Goal: Task Accomplishment & Management: Use online tool/utility

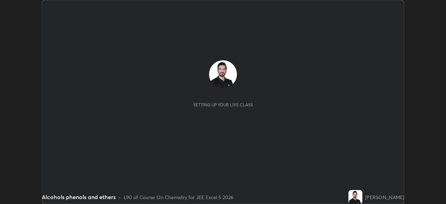
scroll to position [204, 446]
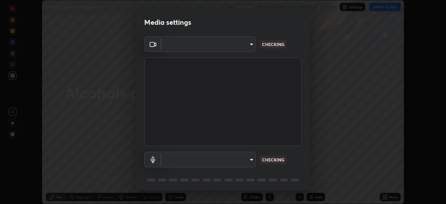
type input "05e465ff83a2709560b00517cc20afcec0d8c6759013130505a18faaf77a7109"
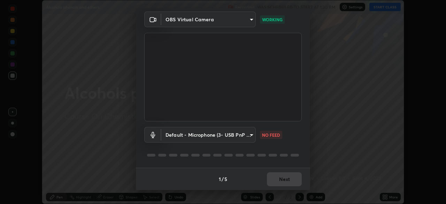
click at [248, 134] on body "Erase all Alcohols phenols and ethers Recording WAS SCHEDULED TO START AT 1:30 …" at bounding box center [223, 102] width 446 height 204
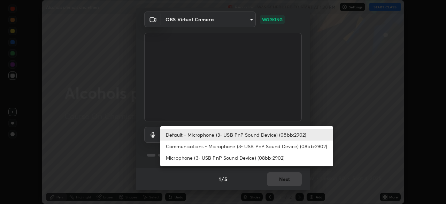
click at [221, 146] on li "Communications - Microphone (3- USB PnP Sound Device) (08bb:2902)" at bounding box center [246, 145] width 173 height 11
type input "communications"
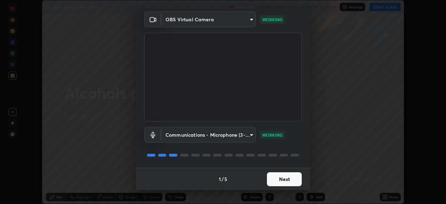
click at [280, 179] on button "Next" at bounding box center [284, 179] width 35 height 14
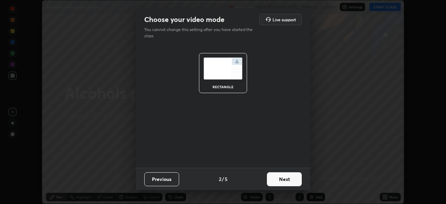
scroll to position [0, 0]
click at [287, 180] on button "Next" at bounding box center [284, 179] width 35 height 14
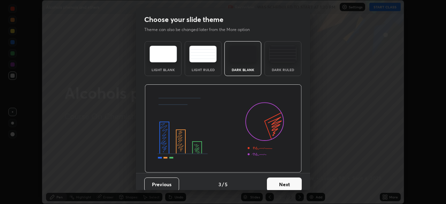
click at [292, 181] on button "Next" at bounding box center [284, 184] width 35 height 14
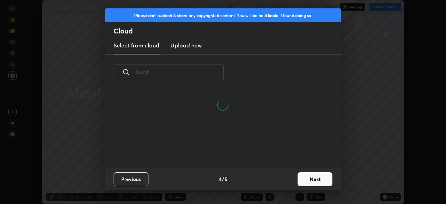
click at [311, 173] on button "Next" at bounding box center [314, 179] width 35 height 14
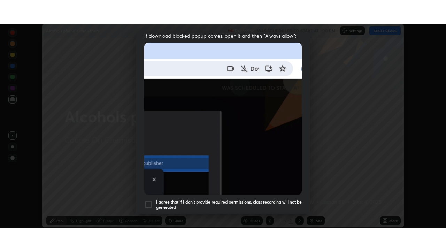
scroll to position [159, 0]
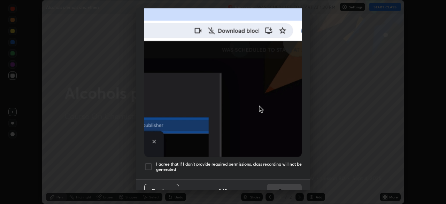
click at [147, 163] on div at bounding box center [148, 166] width 8 height 8
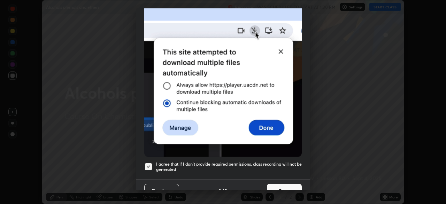
click at [278, 185] on button "Done" at bounding box center [284, 191] width 35 height 14
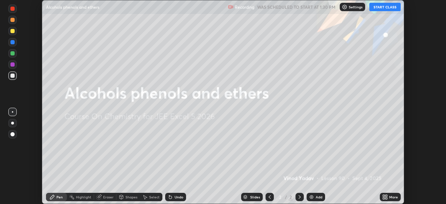
click at [386, 6] on button "START CLASS" at bounding box center [384, 7] width 31 height 8
click at [317, 198] on div "Add" at bounding box center [319, 196] width 7 height 3
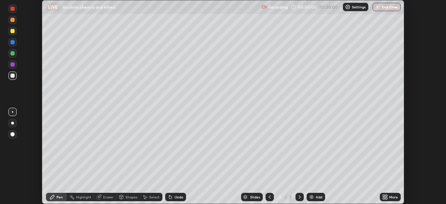
click at [386, 196] on icon at bounding box center [386, 196] width 2 height 2
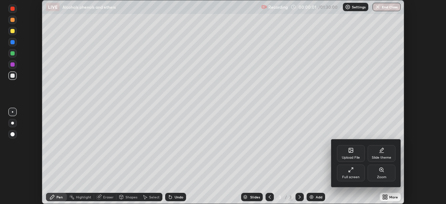
click at [354, 173] on div "Full screen" at bounding box center [351, 172] width 28 height 17
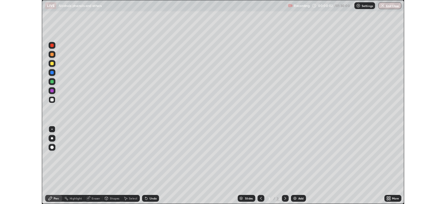
scroll to position [251, 446]
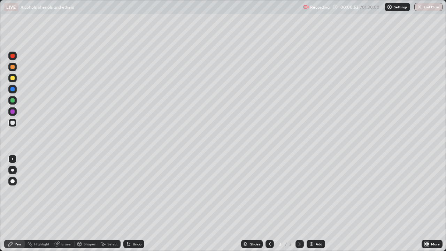
click at [11, 111] on div at bounding box center [12, 111] width 4 height 4
click at [11, 100] on div at bounding box center [12, 100] width 4 height 4
click at [11, 90] on div at bounding box center [12, 89] width 4 height 4
click at [10, 80] on div at bounding box center [12, 78] width 8 height 8
click at [318, 203] on div "Add" at bounding box center [319, 243] width 7 height 3
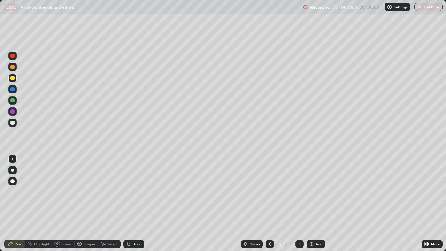
click at [11, 101] on div at bounding box center [12, 100] width 4 height 4
click at [11, 112] on div at bounding box center [12, 111] width 4 height 4
click at [11, 100] on div at bounding box center [12, 100] width 4 height 4
click at [12, 111] on div at bounding box center [12, 111] width 4 height 4
click at [317, 203] on div "Add" at bounding box center [319, 243] width 7 height 3
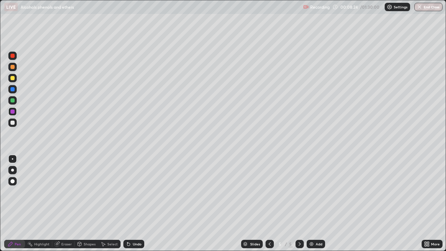
click at [13, 101] on div at bounding box center [12, 100] width 4 height 4
click at [11, 91] on div at bounding box center [12, 89] width 4 height 4
click at [12, 111] on div at bounding box center [12, 111] width 4 height 4
click at [316, 203] on div "Add" at bounding box center [319, 243] width 7 height 3
click at [13, 100] on div at bounding box center [12, 100] width 4 height 4
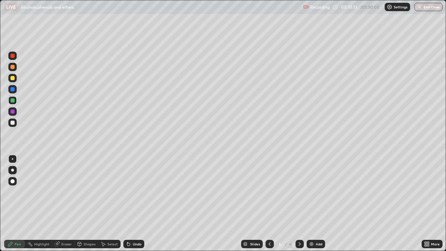
click at [13, 90] on div at bounding box center [12, 89] width 4 height 4
click at [11, 112] on div at bounding box center [12, 111] width 4 height 4
click at [11, 90] on div at bounding box center [12, 89] width 4 height 4
click at [12, 79] on div at bounding box center [12, 78] width 4 height 4
click at [63, 203] on div "Eraser" at bounding box center [66, 243] width 10 height 3
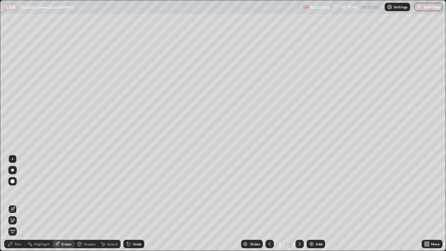
click at [16, 203] on div "Pen" at bounding box center [18, 243] width 6 height 3
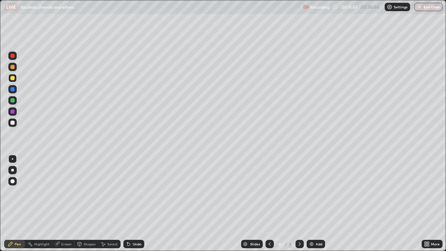
click at [11, 122] on div at bounding box center [12, 123] width 4 height 4
click at [315, 203] on div "Add" at bounding box center [316, 244] width 18 height 8
click at [13, 113] on div at bounding box center [12, 111] width 4 height 4
click at [13, 101] on div at bounding box center [12, 100] width 4 height 4
click at [269, 203] on icon at bounding box center [270, 243] width 2 height 3
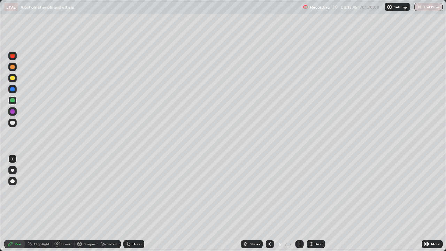
click at [269, 203] on icon at bounding box center [270, 244] width 6 height 6
click at [269, 203] on icon at bounding box center [270, 243] width 2 height 3
click at [268, 203] on icon at bounding box center [270, 244] width 6 height 6
click at [297, 203] on icon at bounding box center [300, 244] width 6 height 6
click at [299, 203] on icon at bounding box center [300, 243] width 2 height 3
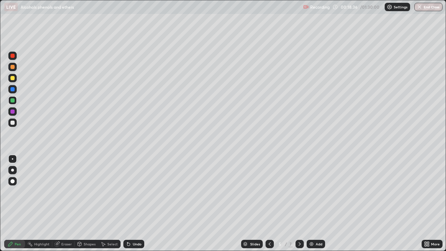
click at [299, 203] on icon at bounding box center [300, 244] width 6 height 6
click at [268, 203] on icon at bounding box center [270, 244] width 6 height 6
click at [299, 203] on icon at bounding box center [300, 244] width 6 height 6
click at [300, 203] on icon at bounding box center [300, 244] width 6 height 6
click at [13, 79] on div at bounding box center [12, 78] width 4 height 4
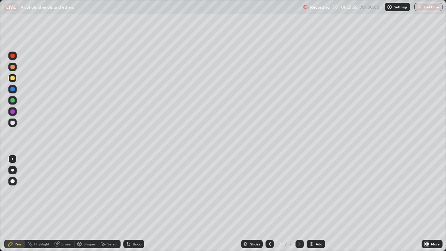
click at [11, 111] on div at bounding box center [12, 111] width 4 height 4
click at [313, 203] on img at bounding box center [312, 244] width 6 height 6
click at [269, 203] on icon at bounding box center [270, 243] width 2 height 3
click at [11, 123] on div at bounding box center [12, 123] width 4 height 4
click at [299, 203] on icon at bounding box center [300, 243] width 2 height 3
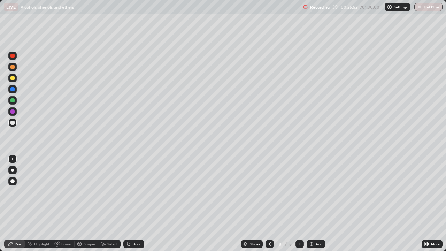
click at [269, 203] on icon at bounding box center [270, 244] width 6 height 6
click at [299, 203] on icon at bounding box center [300, 244] width 6 height 6
click at [10, 67] on div at bounding box center [12, 67] width 8 height 8
click at [12, 89] on div at bounding box center [12, 89] width 4 height 4
click at [318, 203] on div "Add" at bounding box center [316, 244] width 18 height 8
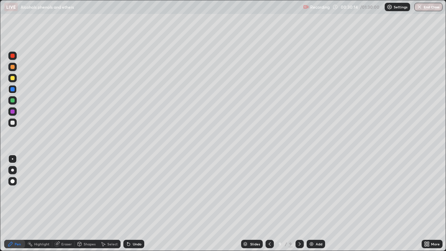
click at [11, 79] on div at bounding box center [12, 78] width 4 height 4
click at [12, 88] on div at bounding box center [12, 89] width 4 height 4
click at [12, 112] on div at bounding box center [12, 111] width 4 height 4
click at [10, 101] on div at bounding box center [12, 100] width 4 height 4
click at [316, 203] on div "Add" at bounding box center [319, 243] width 7 height 3
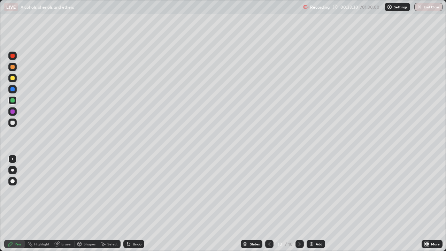
click at [269, 203] on icon at bounding box center [269, 244] width 6 height 6
click at [11, 89] on div at bounding box center [12, 89] width 4 height 4
click at [13, 77] on div at bounding box center [12, 78] width 4 height 4
click at [299, 203] on icon at bounding box center [300, 244] width 6 height 6
click at [269, 203] on icon at bounding box center [269, 244] width 6 height 6
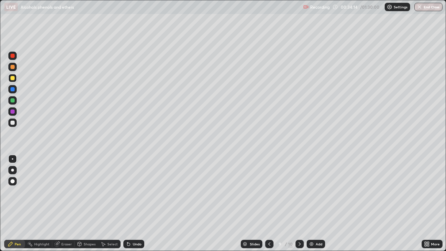
click at [9, 121] on div at bounding box center [12, 122] width 8 height 8
click at [299, 203] on icon at bounding box center [300, 243] width 2 height 3
click at [13, 111] on div at bounding box center [12, 111] width 4 height 4
click at [10, 100] on div at bounding box center [12, 100] width 4 height 4
click at [317, 203] on div "Add" at bounding box center [319, 243] width 7 height 3
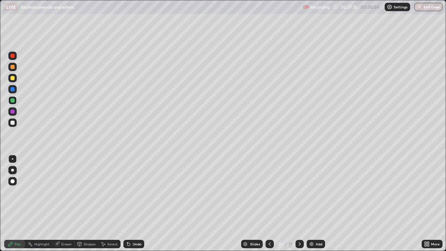
click at [269, 203] on icon at bounding box center [270, 244] width 6 height 6
click at [270, 203] on icon at bounding box center [270, 244] width 6 height 6
click at [432, 203] on div "More" at bounding box center [435, 243] width 9 height 3
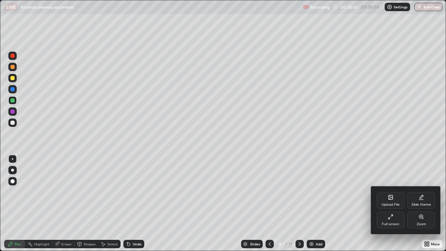
click at [394, 203] on div "Full screen" at bounding box center [391, 219] width 28 height 17
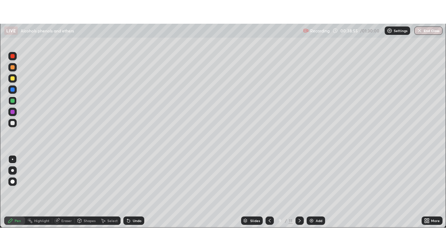
scroll to position [34629, 34387]
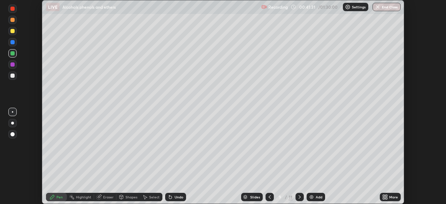
click at [389, 200] on div "More" at bounding box center [390, 197] width 21 height 8
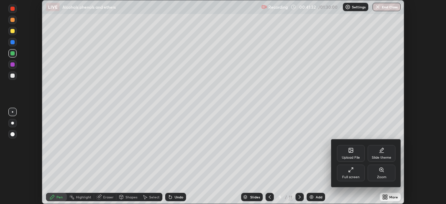
click at [356, 173] on div "Full screen" at bounding box center [351, 172] width 28 height 17
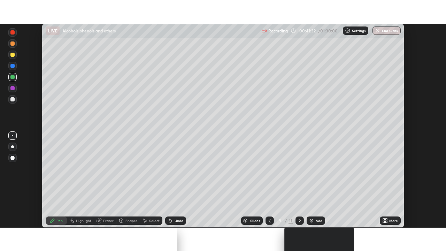
scroll to position [251, 446]
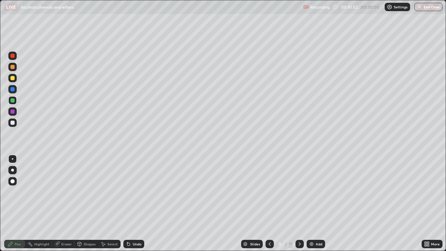
click at [269, 203] on icon at bounding box center [270, 243] width 2 height 3
click at [298, 203] on icon at bounding box center [300, 244] width 6 height 6
click at [299, 203] on icon at bounding box center [300, 243] width 2 height 3
click at [12, 111] on div at bounding box center [12, 111] width 4 height 4
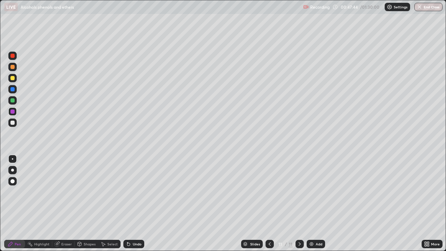
click at [11, 101] on div at bounding box center [12, 100] width 4 height 4
click at [12, 77] on div at bounding box center [12, 78] width 4 height 4
click at [10, 90] on div at bounding box center [12, 89] width 8 height 8
click at [317, 203] on div "Add" at bounding box center [316, 244] width 18 height 8
click at [12, 79] on div at bounding box center [12, 78] width 4 height 4
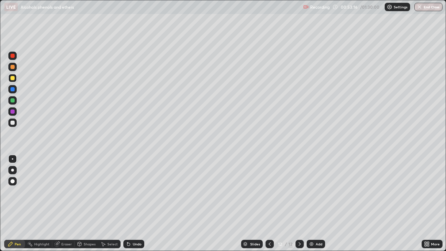
click at [12, 67] on div at bounding box center [12, 67] width 4 height 4
click at [12, 55] on div at bounding box center [12, 56] width 4 height 4
click at [316, 203] on div "Add" at bounding box center [319, 243] width 7 height 3
click at [12, 111] on div at bounding box center [12, 111] width 4 height 4
click at [13, 100] on div at bounding box center [12, 100] width 4 height 4
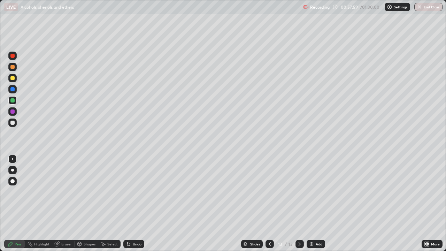
click at [10, 90] on div at bounding box center [12, 89] width 4 height 4
click at [317, 203] on div "Add" at bounding box center [319, 243] width 7 height 3
click at [11, 67] on div at bounding box center [12, 67] width 4 height 4
click at [13, 113] on div at bounding box center [12, 111] width 4 height 4
click at [11, 67] on div at bounding box center [12, 67] width 4 height 4
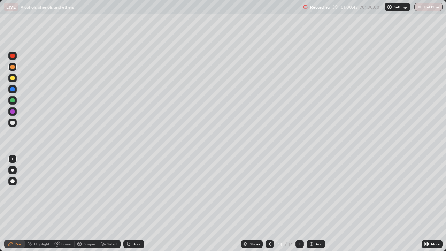
click at [11, 102] on div at bounding box center [12, 100] width 4 height 4
click at [11, 90] on div at bounding box center [12, 89] width 4 height 4
click at [317, 203] on div "Add" at bounding box center [319, 243] width 7 height 3
click at [9, 79] on div at bounding box center [12, 78] width 8 height 8
click at [13, 65] on div at bounding box center [12, 67] width 4 height 4
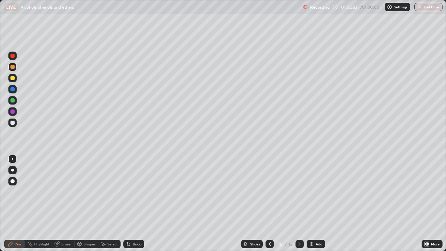
click at [12, 114] on div at bounding box center [12, 111] width 8 height 8
click at [10, 100] on div at bounding box center [12, 100] width 4 height 4
click at [11, 90] on div at bounding box center [12, 89] width 4 height 4
click at [11, 112] on div at bounding box center [12, 111] width 4 height 4
click at [318, 203] on div "Add" at bounding box center [319, 243] width 7 height 3
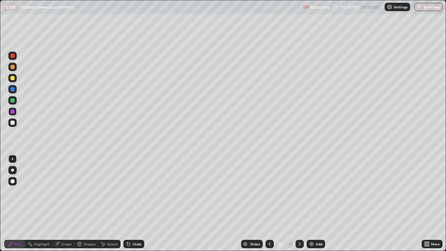
click at [14, 100] on div at bounding box center [12, 100] width 4 height 4
click at [317, 203] on div "Add" at bounding box center [319, 243] width 7 height 3
click at [12, 88] on div at bounding box center [12, 89] width 4 height 4
click at [269, 203] on icon at bounding box center [270, 244] width 6 height 6
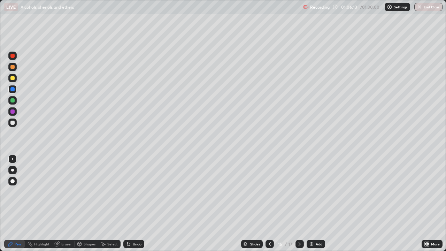
click at [269, 203] on icon at bounding box center [270, 244] width 6 height 6
click at [299, 203] on icon at bounding box center [300, 243] width 2 height 3
click at [298, 203] on icon at bounding box center [300, 244] width 6 height 6
click at [299, 203] on icon at bounding box center [300, 244] width 6 height 6
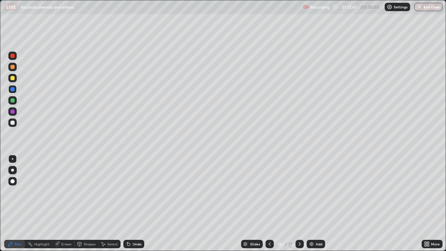
click at [270, 203] on icon at bounding box center [270, 244] width 6 height 6
click at [295, 203] on div at bounding box center [299, 244] width 8 height 8
click at [299, 203] on icon at bounding box center [300, 244] width 6 height 6
click at [16, 59] on div at bounding box center [12, 56] width 8 height 8
click at [13, 111] on div at bounding box center [12, 111] width 4 height 4
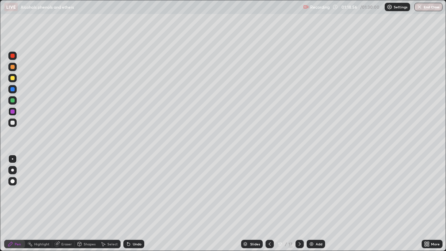
click at [9, 101] on div at bounding box center [12, 100] width 8 height 8
click at [314, 203] on div "Add" at bounding box center [316, 244] width 18 height 8
click at [268, 203] on icon at bounding box center [270, 244] width 6 height 6
click at [297, 203] on div at bounding box center [299, 244] width 8 height 8
click at [269, 203] on icon at bounding box center [270, 244] width 6 height 6
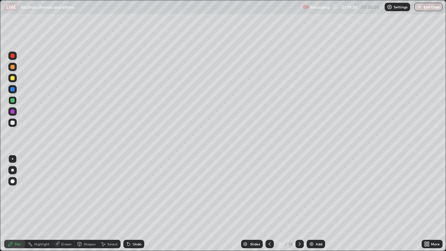
click at [299, 203] on icon at bounding box center [300, 243] width 2 height 3
click at [265, 203] on div at bounding box center [269, 244] width 8 height 14
click at [269, 203] on icon at bounding box center [270, 244] width 6 height 6
click at [298, 203] on icon at bounding box center [300, 244] width 6 height 6
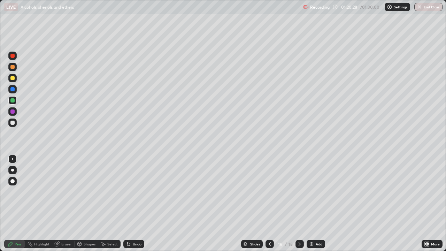
click at [297, 203] on icon at bounding box center [300, 244] width 6 height 6
click at [299, 203] on icon at bounding box center [300, 244] width 6 height 6
click at [269, 203] on icon at bounding box center [270, 244] width 6 height 6
click at [299, 203] on icon at bounding box center [300, 244] width 6 height 6
click at [432, 8] on button "End Class" at bounding box center [428, 7] width 28 height 8
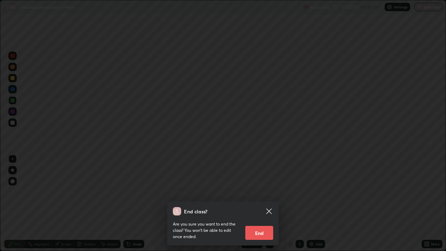
click at [260, 203] on button "End" at bounding box center [259, 233] width 28 height 14
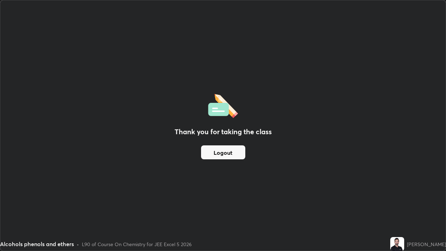
click at [240, 153] on button "Logout" at bounding box center [223, 152] width 44 height 14
